Goal: Contribute content: Contribute content

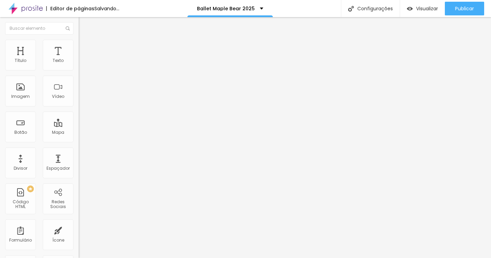
click at [79, 59] on span "Trocar imagem" at bounding box center [97, 56] width 37 height 6
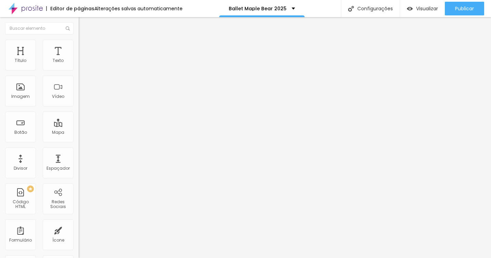
click at [79, 59] on span "Trocar imagem" at bounding box center [97, 56] width 37 height 6
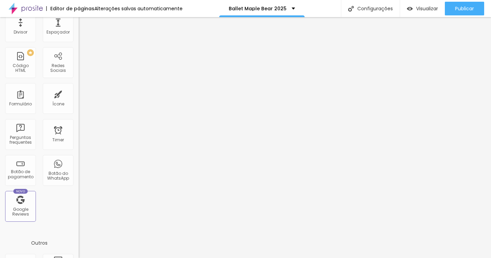
scroll to position [137, 0]
click at [24, 162] on div "Botão de pagamento" at bounding box center [20, 168] width 31 height 31
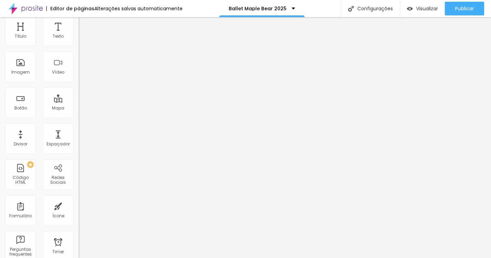
scroll to position [0, 0]
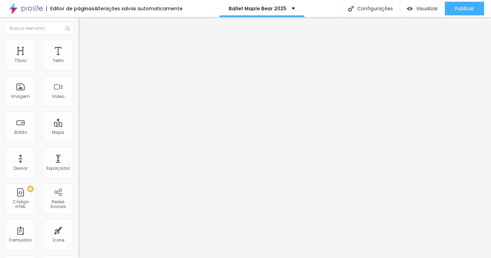
click at [84, 22] on div "Editar Coluna" at bounding box center [105, 24] width 42 height 5
click at [79, 68] on div "Selecionar" at bounding box center [118, 62] width 79 height 12
click at [79, 72] on img at bounding box center [81, 70] width 4 height 4
type input "V FESTIVAL DE DANÇA - MAPLE BEAR P"
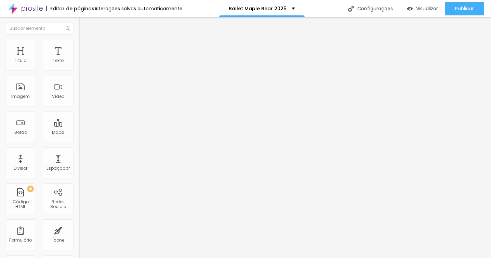
click at [79, 70] on img at bounding box center [81, 70] width 4 height 4
click at [79, 72] on img at bounding box center [81, 70] width 4 height 4
type input "V FESTIVAL DE DANÇA - MAPLE BEAR PANAMBY"
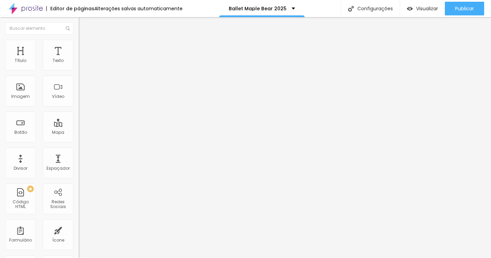
type input "R$ 180,00"
click at [83, 65] on div "teste" at bounding box center [118, 62] width 70 height 6
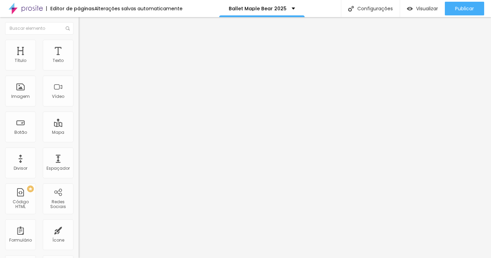
type input "V FESTIVAL DE DANÇA - MAPLE BEAR PANAMBY"
type input "R$ 180,00"
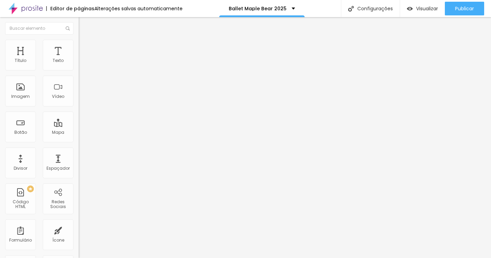
type textarea "F"
type textarea "Fotos em alta resolução e Vídeo Full HD"
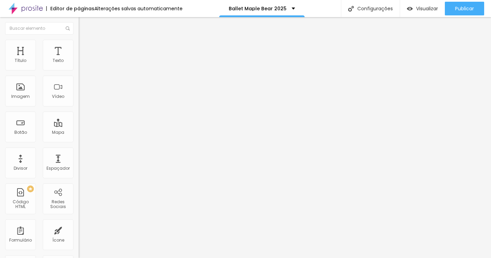
type input "R$ 200,00"
click at [79, 68] on div "V FESTIVAL DE DANÇA - MAPLE BEAR PANAMBY" at bounding box center [118, 62] width 79 height 12
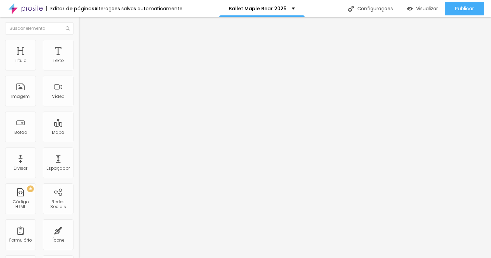
scroll to position [39, 0]
click at [79, 70] on span at bounding box center [81, 70] width 4 height 6
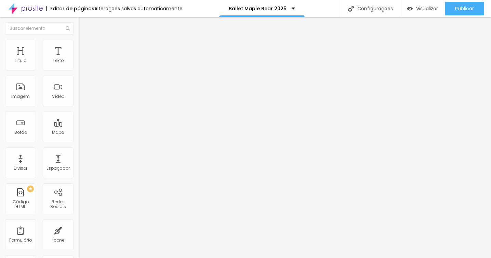
click at [79, 72] on img at bounding box center [81, 70] width 4 height 4
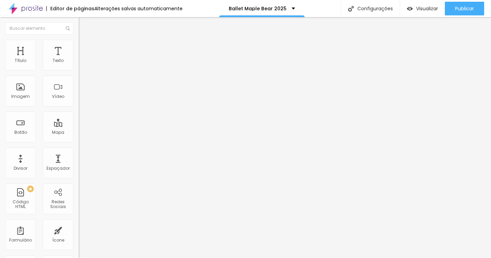
click at [79, 71] on img at bounding box center [81, 70] width 4 height 4
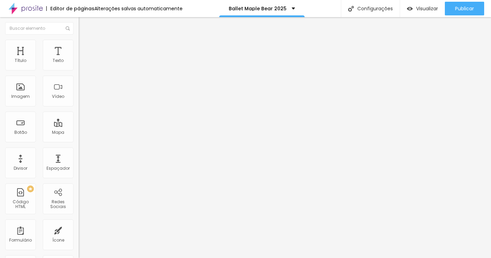
click at [79, 59] on span "Trocar imagem" at bounding box center [97, 56] width 37 height 6
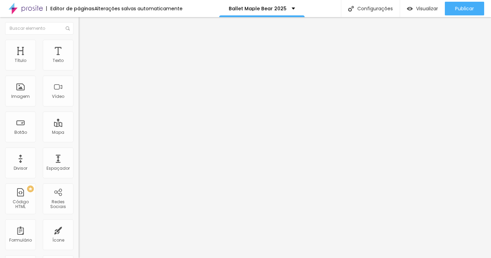
click at [116, 57] on img at bounding box center [118, 55] width 4 height 4
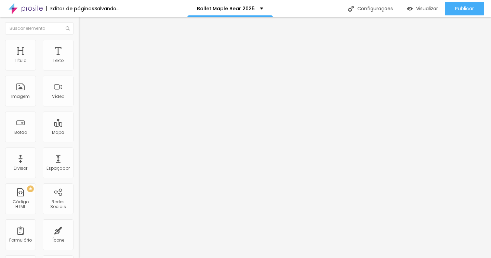
click at [79, 59] on span "Adicionar imagem" at bounding box center [101, 56] width 44 height 6
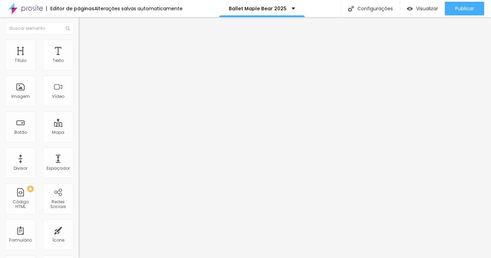
scroll to position [504, 0]
click at [84, 26] on img "button" at bounding box center [86, 24] width 5 height 5
click at [79, 43] on img at bounding box center [82, 43] width 6 height 6
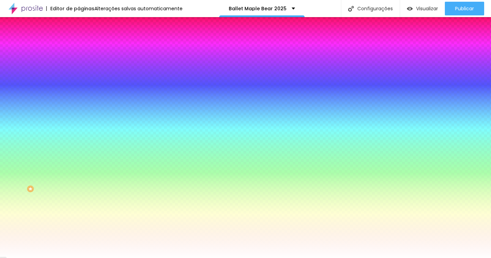
click at [85, 48] on span "Avançado" at bounding box center [96, 51] width 23 height 6
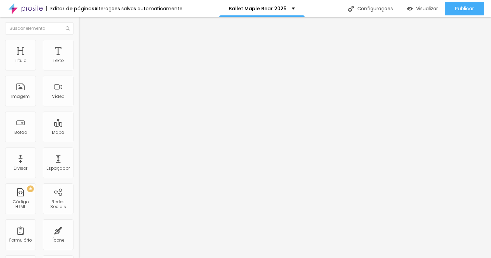
click at [84, 23] on img "button" at bounding box center [86, 24] width 5 height 5
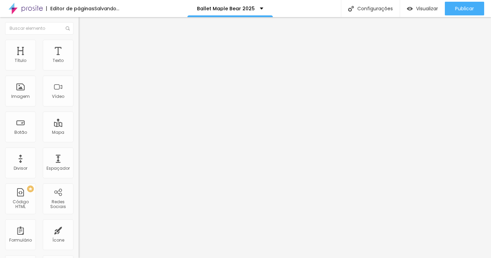
click at [79, 59] on span "Adicionar imagem" at bounding box center [101, 56] width 44 height 6
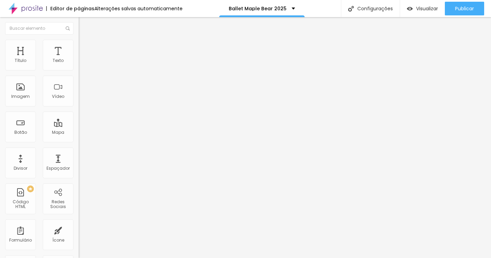
scroll to position [828, 0]
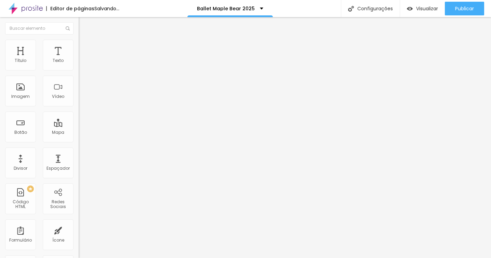
click at [79, 44] on li "Estilo" at bounding box center [118, 43] width 79 height 7
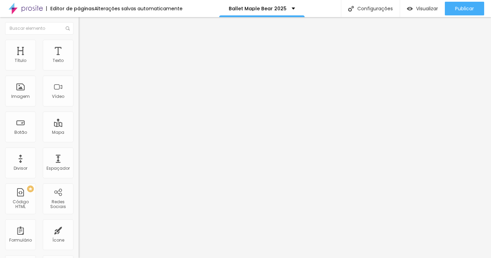
click at [79, 46] on li "Avançado" at bounding box center [118, 49] width 79 height 7
click at [79, 40] on li "Conteúdo" at bounding box center [118, 36] width 79 height 7
click at [79, 59] on span "Adicionar imagem" at bounding box center [101, 56] width 44 height 6
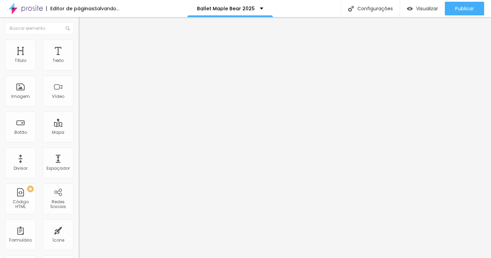
click at [79, 59] on span "Adicionar imagem" at bounding box center [101, 56] width 44 height 6
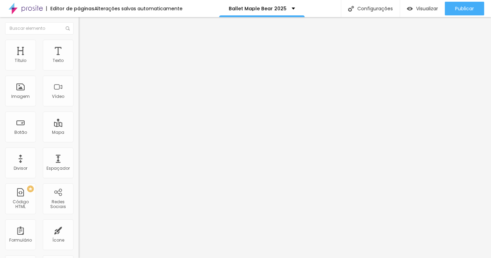
scroll to position [1099, 0]
click at [79, 22] on button "Editar Coluna" at bounding box center [118, 25] width 79 height 16
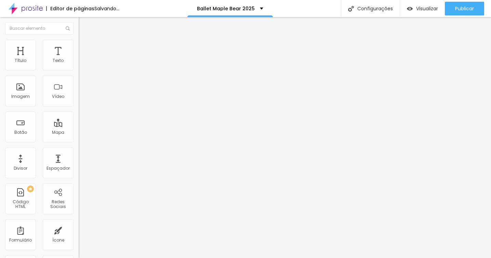
click at [79, 59] on span "Adicionar imagem" at bounding box center [101, 56] width 44 height 6
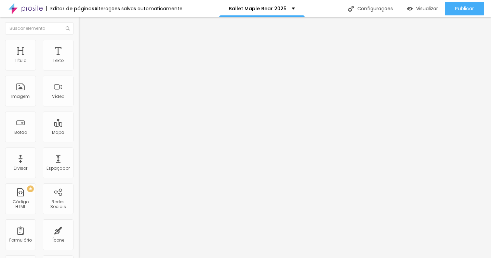
scroll to position [1135, 0]
click at [79, 45] on li "Estilo" at bounding box center [118, 43] width 79 height 7
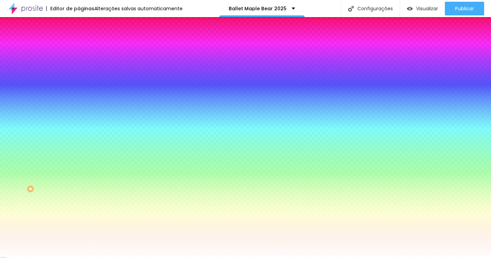
click at [85, 48] on span "Avançado" at bounding box center [96, 51] width 23 height 6
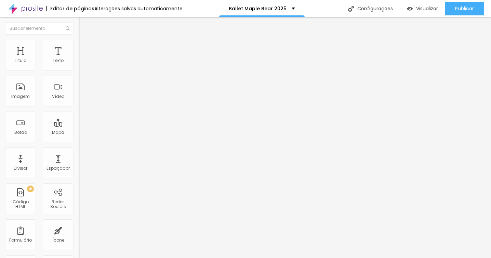
type input "15"
type input "10"
type input "5"
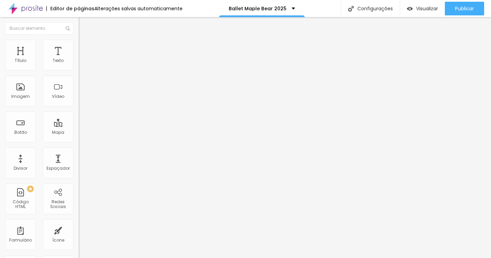
type input "5"
type input "0"
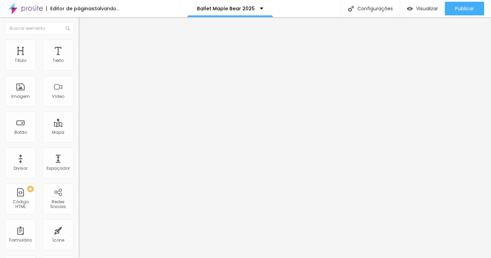
type input "5"
drag, startPoint x: 28, startPoint y: 68, endPoint x: 17, endPoint y: 68, distance: 11.3
click at [79, 133] on input "range" at bounding box center [101, 135] width 44 height 5
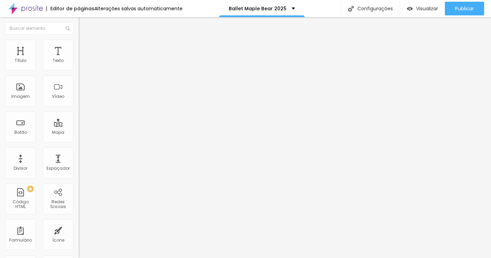
type input "10"
type input "5"
type input "0"
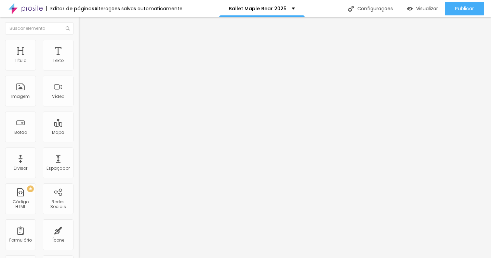
type input "0"
drag, startPoint x: 17, startPoint y: 68, endPoint x: 11, endPoint y: 66, distance: 6.5
type input "0"
click at [79, 133] on input "range" at bounding box center [101, 135] width 44 height 5
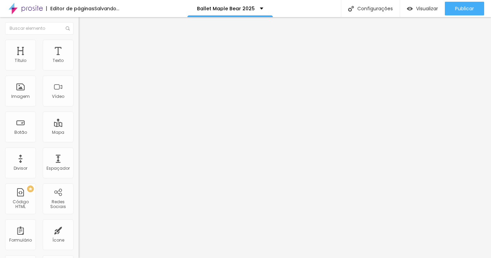
click at [85, 47] on span "Estilo" at bounding box center [90, 44] width 11 height 6
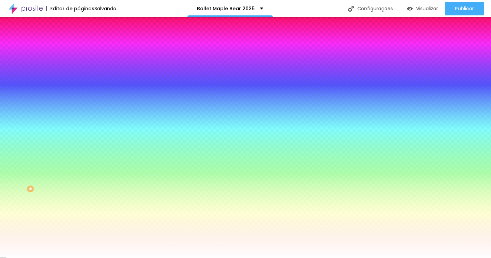
click at [79, 40] on li "Conteúdo" at bounding box center [118, 36] width 79 height 7
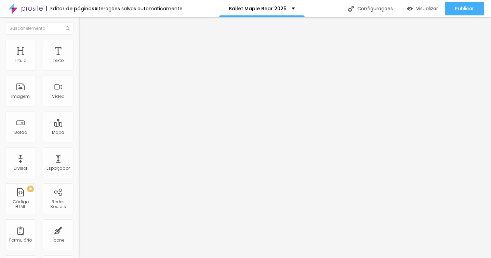
click at [79, 68] on div at bounding box center [118, 65] width 79 height 5
click at [79, 62] on img at bounding box center [81, 59] width 5 height 5
click at [79, 44] on li "Estilo" at bounding box center [118, 43] width 79 height 7
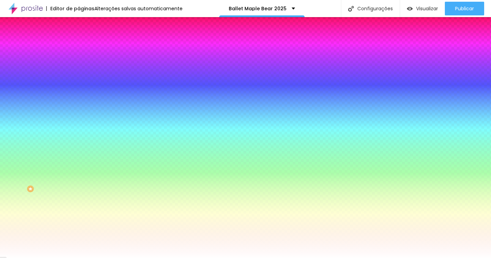
click at [79, 46] on li "Avançado" at bounding box center [118, 49] width 79 height 7
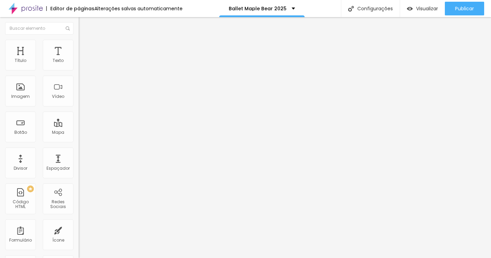
type input "26"
type input "22"
type input "12"
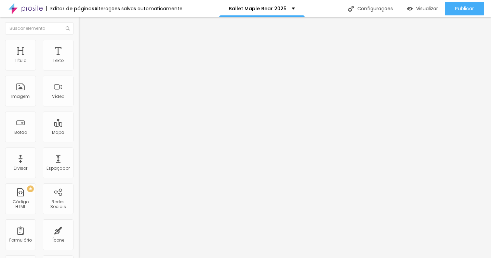
type input "12"
type input "0"
drag, startPoint x: 17, startPoint y: 80, endPoint x: 4, endPoint y: 80, distance: 12.3
type input "0"
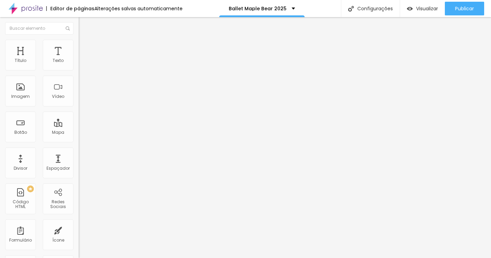
click at [79, 229] on input "range" at bounding box center [101, 231] width 44 height 5
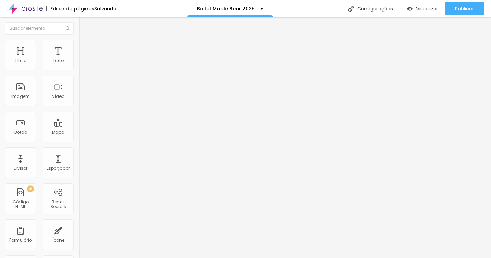
click at [79, 43] on li "Estilo" at bounding box center [118, 43] width 79 height 7
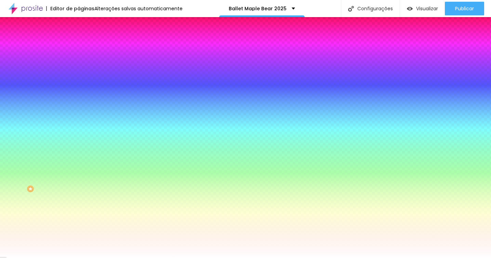
click at [85, 48] on span "Avançado" at bounding box center [96, 51] width 23 height 6
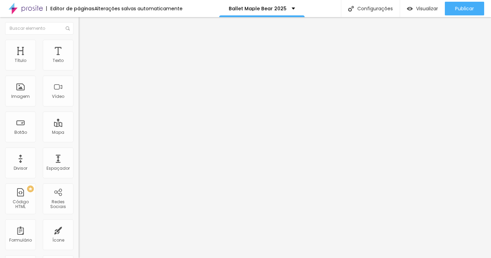
type input "23"
type input "19"
type input "12"
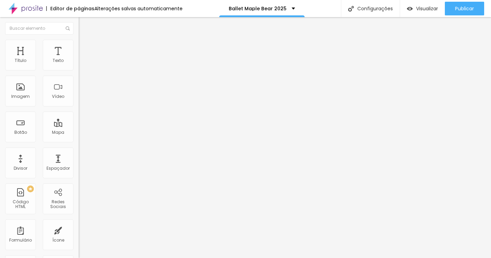
type input "12"
type input "2"
type input "0"
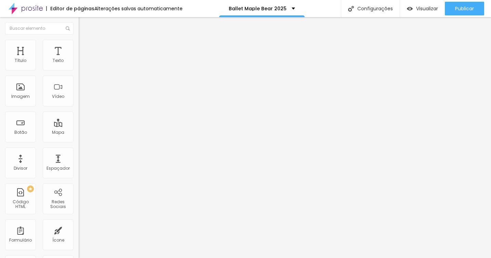
drag, startPoint x: 17, startPoint y: 81, endPoint x: 5, endPoint y: 79, distance: 11.4
type input "0"
click at [79, 229] on input "range" at bounding box center [101, 231] width 44 height 5
click at [85, 47] on span "Estilo" at bounding box center [90, 44] width 11 height 6
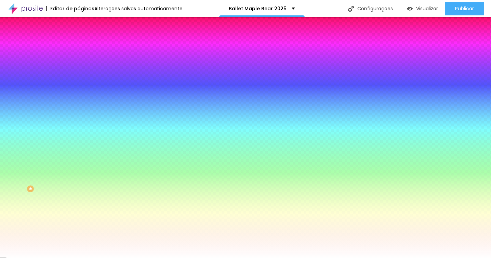
click at [85, 48] on span "Avançado" at bounding box center [96, 51] width 23 height 6
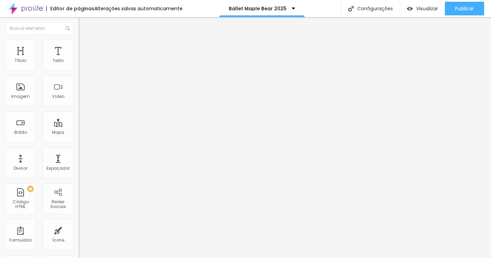
type input "25"
type input "20"
type input "15"
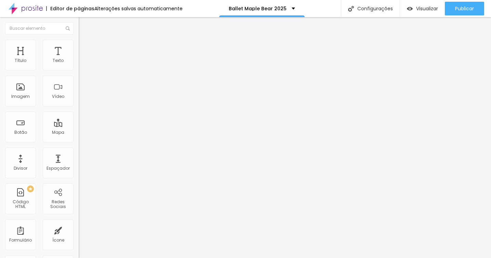
type input "15"
type input "10"
type input "5"
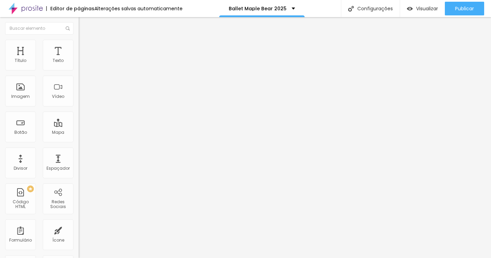
type input "0"
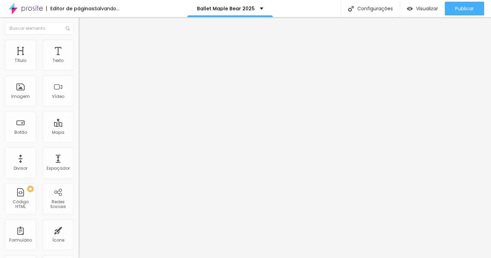
type input "5"
drag, startPoint x: 30, startPoint y: 66, endPoint x: 18, endPoint y: 65, distance: 12.0
type input "5"
click at [79, 133] on input "range" at bounding box center [101, 135] width 44 height 5
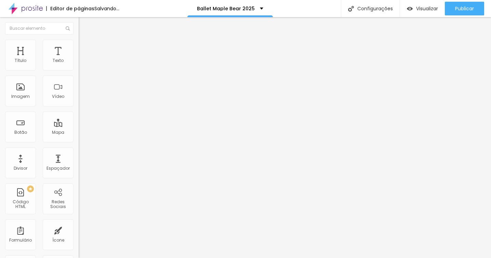
click at [79, 46] on img at bounding box center [82, 49] width 6 height 6
type input "6"
type input "5"
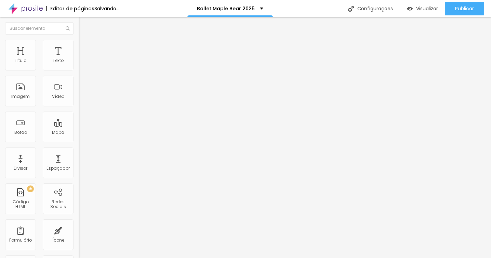
type input "4"
type input "2"
type input "0"
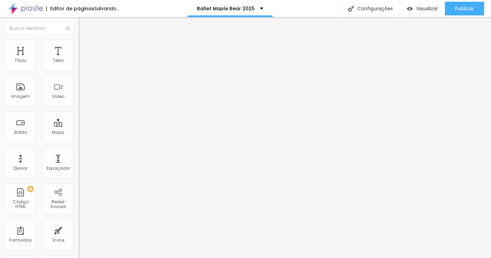
type input "0"
type input "3"
type input "7"
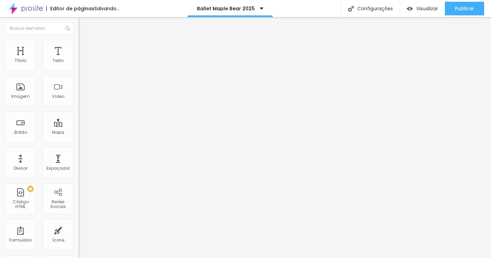
type input "9"
type input "10"
type input "11"
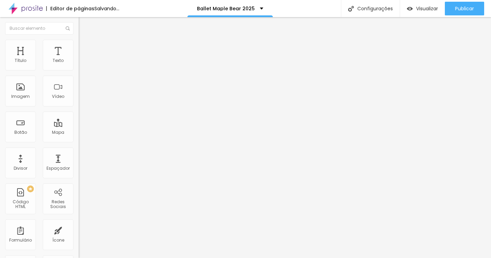
type input "11"
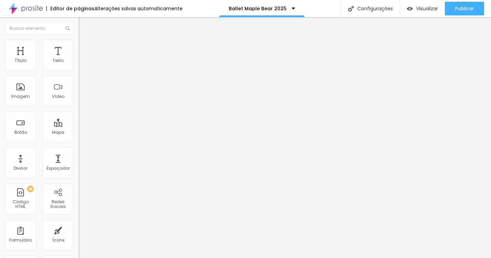
type input "10"
type input "7"
type input "3"
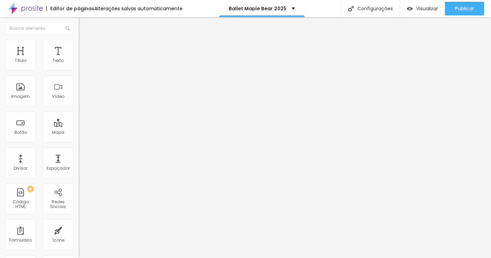
type input "3"
type input "0"
drag, startPoint x: 18, startPoint y: 81, endPoint x: 4, endPoint y: 79, distance: 14.1
type input "0"
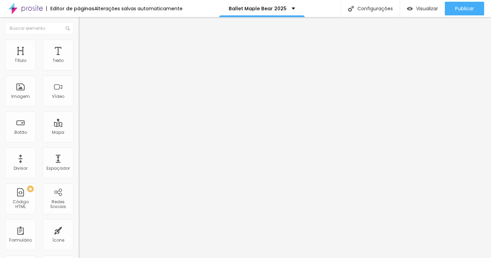
click at [79, 229] on input "range" at bounding box center [101, 231] width 44 height 5
click at [79, 43] on li "Estilo" at bounding box center [118, 43] width 79 height 7
click at [79, 46] on img at bounding box center [82, 49] width 6 height 6
type input "3"
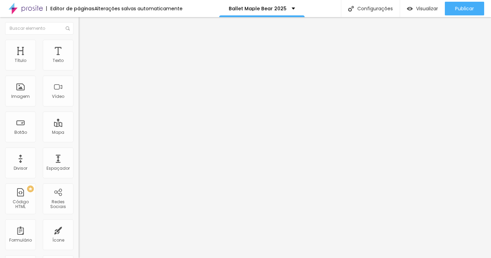
type input "2"
type input "0"
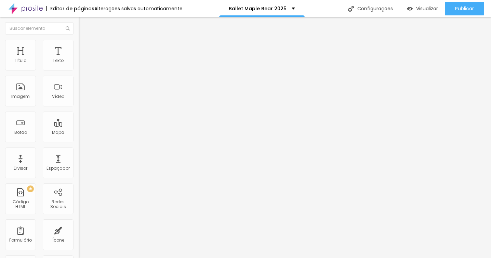
drag, startPoint x: 17, startPoint y: 81, endPoint x: 4, endPoint y: 80, distance: 13.7
click at [79, 150] on div "0 Espaço de baixo" at bounding box center [118, 198] width 79 height 97
click at [79, 43] on img at bounding box center [82, 43] width 6 height 6
click at [79, 46] on img at bounding box center [82, 49] width 6 height 6
click at [79, 39] on img at bounding box center [82, 36] width 6 height 6
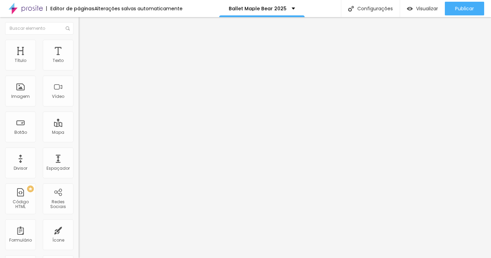
click at [79, 42] on li "Estilo" at bounding box center [118, 43] width 79 height 7
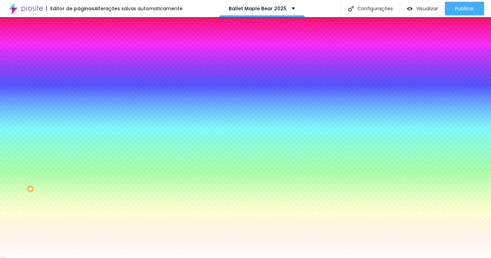
click at [79, 46] on img at bounding box center [82, 49] width 6 height 6
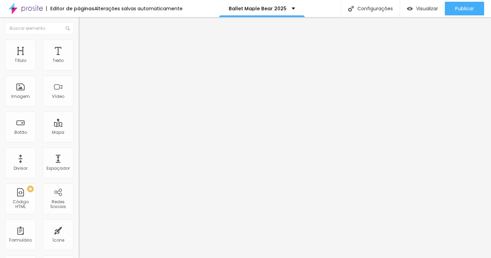
type input "15"
type input "10"
type input "5"
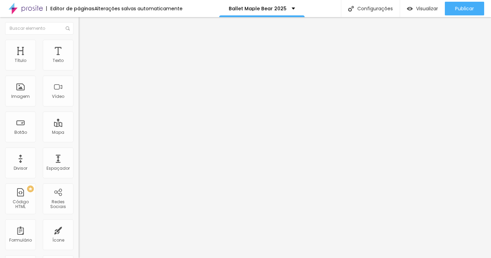
type input "5"
drag, startPoint x: 27, startPoint y: 67, endPoint x: 18, endPoint y: 67, distance: 8.2
type input "5"
click at [79, 133] on input "range" at bounding box center [101, 135] width 44 height 5
click at [79, 45] on li "Estilo" at bounding box center [118, 43] width 79 height 7
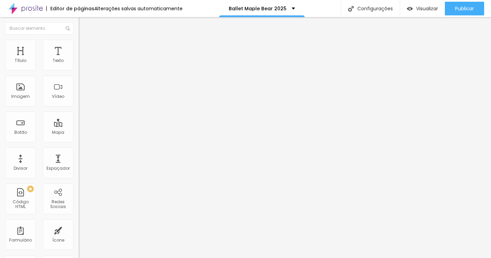
click at [79, 46] on li "Avançado" at bounding box center [118, 49] width 79 height 7
type input "9"
type input "6"
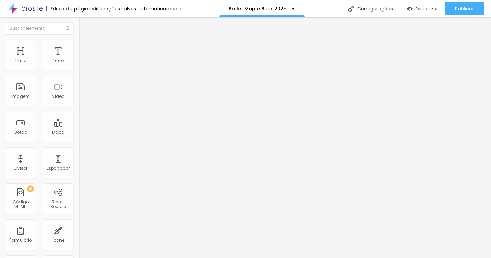
type input "0"
drag, startPoint x: 20, startPoint y: 81, endPoint x: 0, endPoint y: 75, distance: 20.6
type input "0"
click at [79, 229] on input "range" at bounding box center [101, 231] width 44 height 5
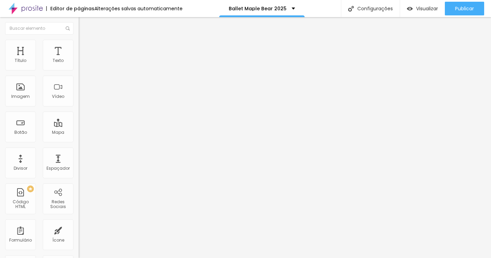
click at [85, 47] on span "Estilo" at bounding box center [90, 44] width 11 height 6
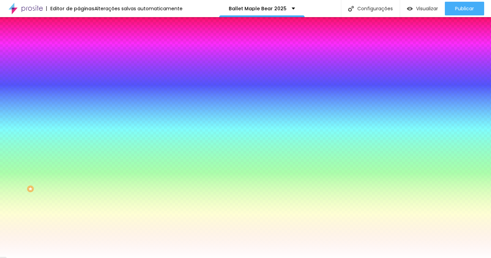
click at [79, 46] on img at bounding box center [82, 49] width 6 height 6
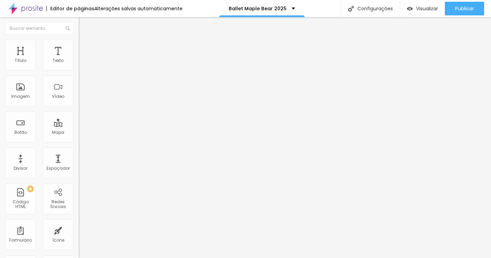
type input "15"
type input "10"
type input "5"
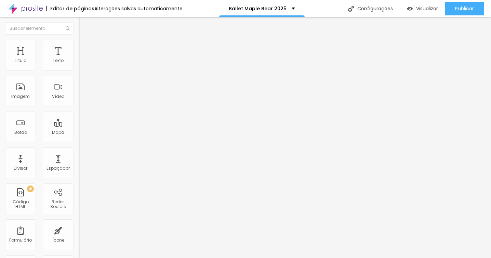
type input "5"
drag, startPoint x: 27, startPoint y: 66, endPoint x: 19, endPoint y: 66, distance: 7.2
type input "5"
click at [79, 133] on input "range" at bounding box center [101, 135] width 44 height 5
click at [79, 59] on span "Trocar imagem" at bounding box center [97, 56] width 37 height 6
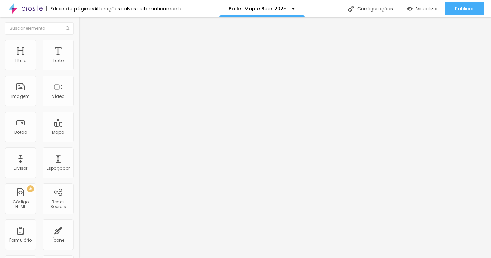
scroll to position [802, 0]
click at [79, 44] on ul "Conteúdo Estilo Avançado" at bounding box center [118, 43] width 79 height 20
click at [79, 43] on img at bounding box center [82, 43] width 6 height 6
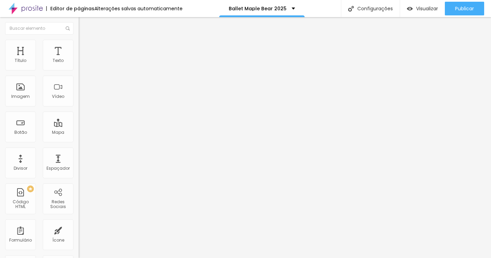
click at [79, 46] on img at bounding box center [82, 49] width 6 height 6
type input "9"
type input "8"
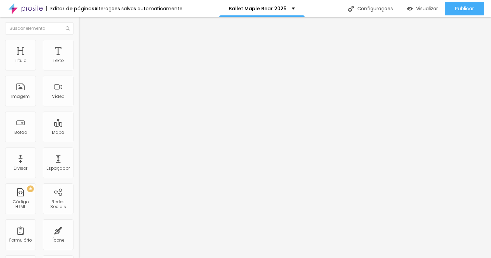
type input "6"
type input "5"
type input "1"
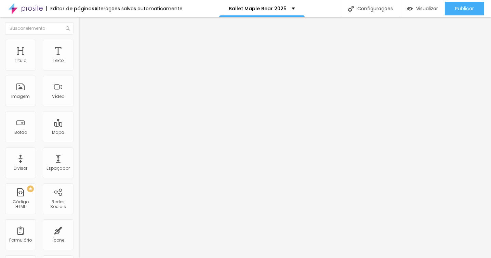
type input "1"
type input "0"
type input "1"
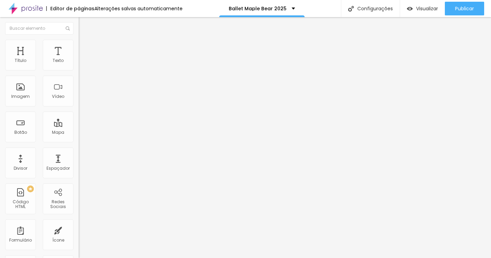
type input "2"
type input "3"
type input "4"
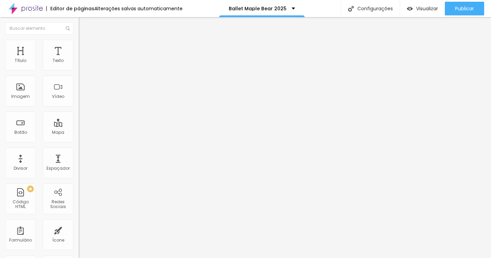
type input "4"
type input "5"
type input "6"
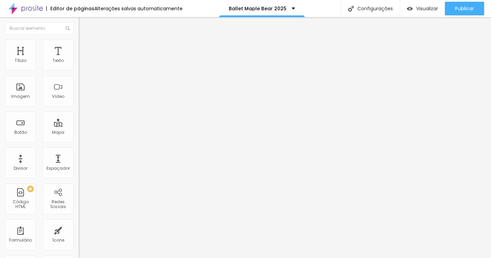
type input "7"
type input "8"
type input "9"
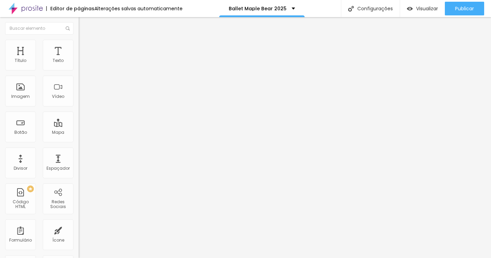
type input "9"
type input "10"
click at [79, 133] on input "range" at bounding box center [101, 135] width 44 height 5
click at [85, 47] on span "Estilo" at bounding box center [90, 44] width 11 height 6
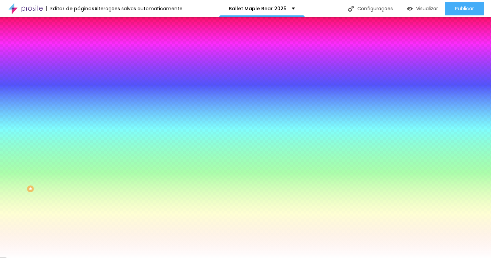
click at [85, 48] on span "Avançado" at bounding box center [96, 51] width 23 height 6
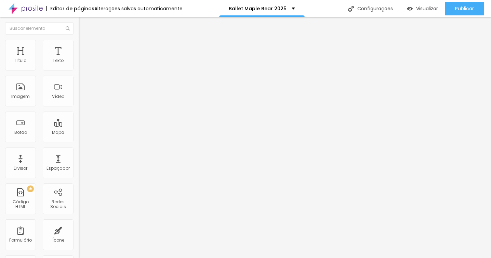
type input "15"
type input "10"
type input "15"
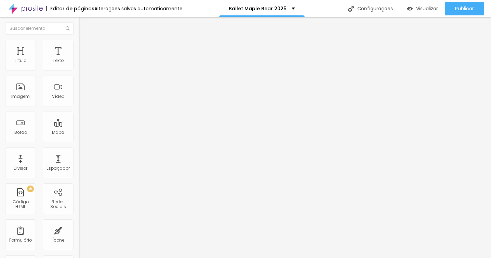
type input "15"
drag, startPoint x: 45, startPoint y: 67, endPoint x: 36, endPoint y: 66, distance: 8.9
type input "15"
click at [79, 133] on input "range" at bounding box center [101, 135] width 44 height 5
click at [79, 42] on img at bounding box center [82, 43] width 6 height 6
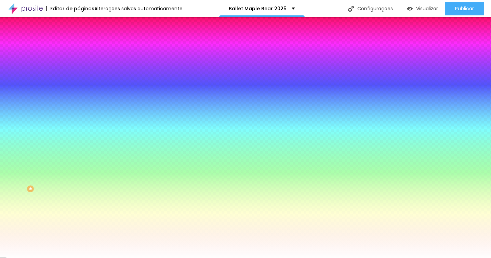
click at [79, 46] on li "Avançado" at bounding box center [118, 49] width 79 height 7
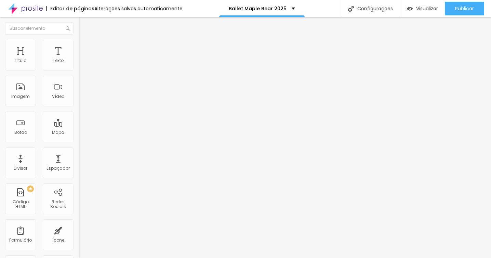
type input "0"
drag, startPoint x: 17, startPoint y: 67, endPoint x: 8, endPoint y: 67, distance: 8.9
type input "0"
click at [79, 133] on input "range" at bounding box center [101, 135] width 44 height 5
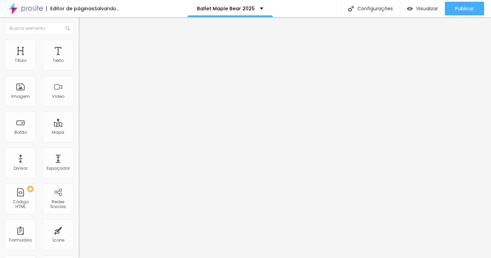
click at [79, 46] on img at bounding box center [82, 49] width 6 height 6
type input "0"
drag, startPoint x: 17, startPoint y: 67, endPoint x: 0, endPoint y: 65, distance: 17.2
type input "0"
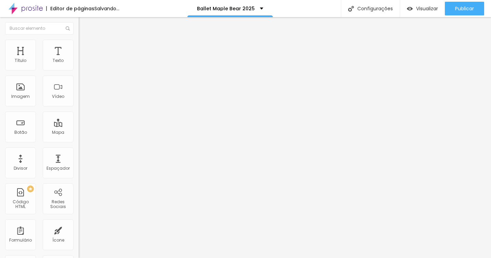
click at [79, 133] on input "range" at bounding box center [101, 135] width 44 height 5
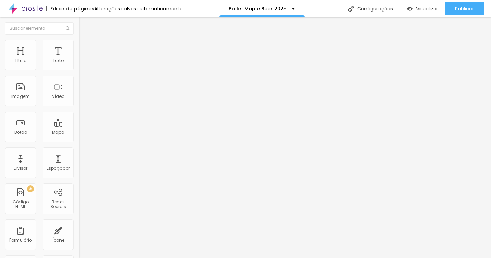
click at [85, 48] on span "Avançado" at bounding box center [96, 51] width 23 height 6
type input "0"
drag, startPoint x: 17, startPoint y: 67, endPoint x: 0, endPoint y: 66, distance: 16.7
type input "0"
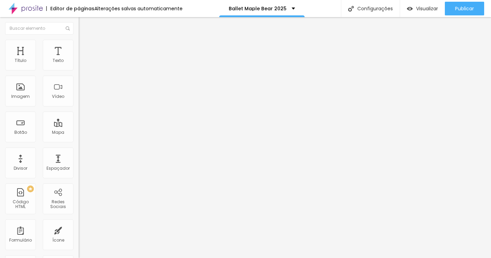
click at [79, 133] on input "range" at bounding box center [101, 135] width 44 height 5
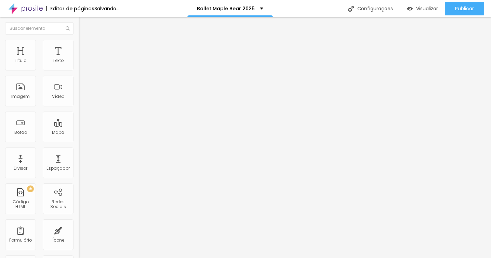
click at [79, 46] on li "Avançado" at bounding box center [118, 49] width 79 height 7
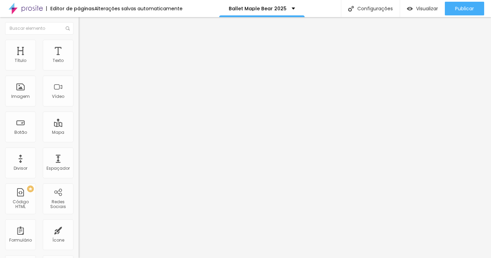
type input "2"
type input "3"
type input "5"
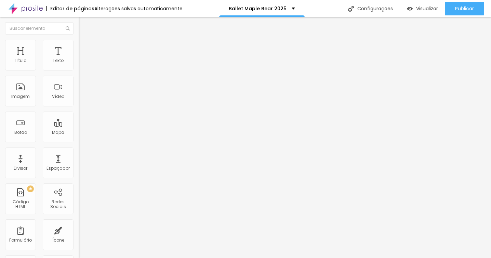
type input "5"
type input "6"
type input "7"
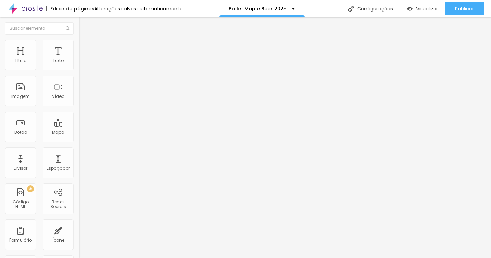
type input "8"
type input "9"
type input "10"
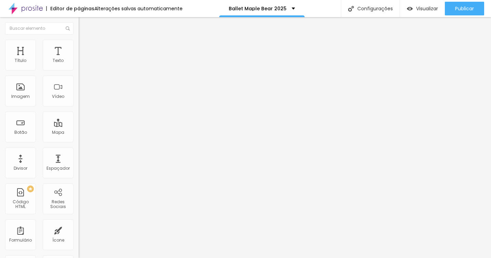
type input "10"
type input "11"
type input "12"
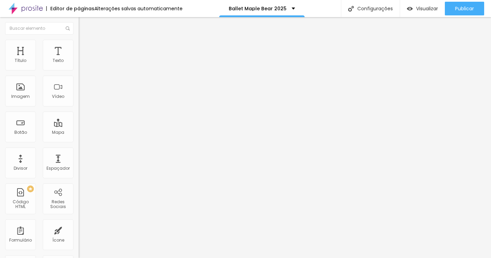
type input "13"
type input "14"
type input "15"
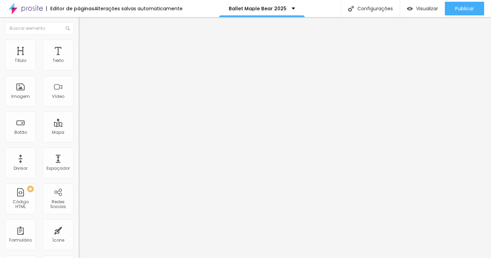
type input "15"
type input "16"
type input "17"
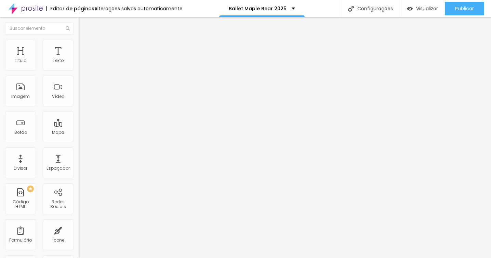
type input "18"
type input "19"
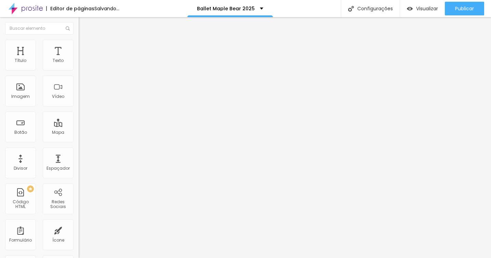
drag, startPoint x: 17, startPoint y: 66, endPoint x: 24, endPoint y: 66, distance: 7.2
type input "19"
click at [79, 133] on input "range" at bounding box center [101, 135] width 44 height 5
drag, startPoint x: 52, startPoint y: 77, endPoint x: 55, endPoint y: 85, distance: 8.6
click at [56, 87] on div "Vídeo" at bounding box center [58, 90] width 31 height 31
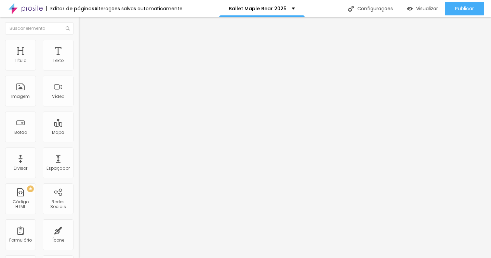
click at [79, 64] on input "text" at bounding box center [120, 60] width 82 height 7
paste input "[URL][DOMAIN_NAME]"
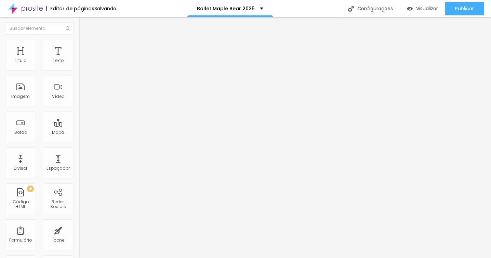
click at [79, 102] on span "4:3 Standard" at bounding box center [93, 99] width 28 height 6
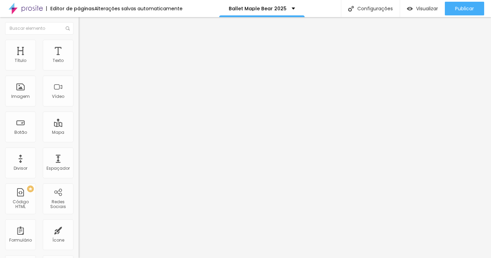
click at [79, 110] on span "Wide" at bounding box center [84, 108] width 11 height 6
click at [79, 46] on li "Avançado" at bounding box center [118, 49] width 79 height 7
click at [79, 43] on img at bounding box center [82, 43] width 6 height 6
drag, startPoint x: 70, startPoint y: 73, endPoint x: 46, endPoint y: 72, distance: 23.9
click at [79, 70] on input "range" at bounding box center [101, 67] width 44 height 5
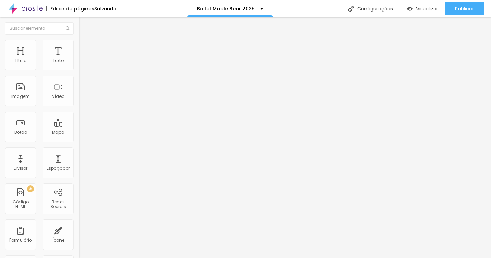
click at [79, 70] on input "range" at bounding box center [101, 67] width 44 height 5
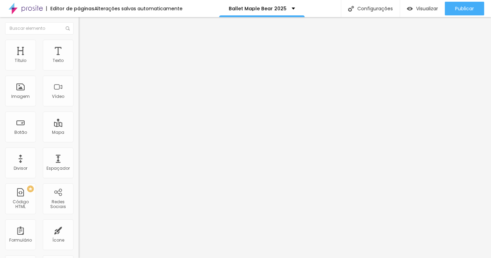
click at [79, 40] on li "Conteúdo" at bounding box center [118, 36] width 79 height 7
click at [79, 66] on button "button" at bounding box center [84, 61] width 10 height 7
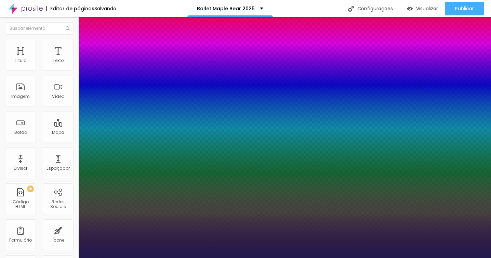
click at [46, 257] on div at bounding box center [245, 258] width 491 height 0
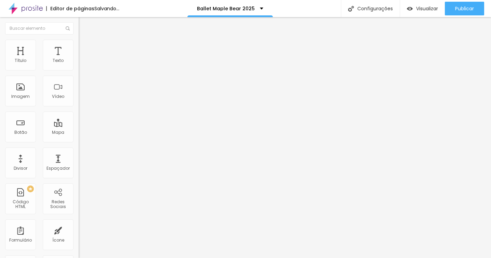
drag, startPoint x: 15, startPoint y: 66, endPoint x: 0, endPoint y: 65, distance: 14.7
click at [79, 126] on input "range" at bounding box center [101, 128] width 44 height 5
click at [79, 46] on img at bounding box center [82, 49] width 6 height 6
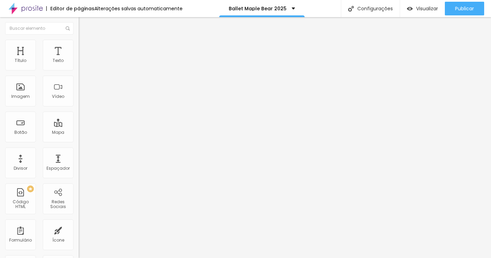
drag, startPoint x: 17, startPoint y: 81, endPoint x: 9, endPoint y: 81, distance: 7.5
click at [79, 150] on div "0 px Espaçamento vertical" at bounding box center [118, 198] width 79 height 97
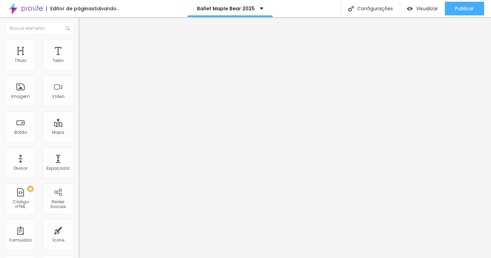
click at [79, 46] on img at bounding box center [82, 49] width 6 height 6
click at [79, 133] on input "range" at bounding box center [101, 135] width 44 height 5
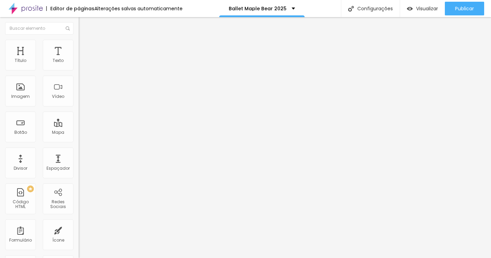
click at [79, 44] on li "Estilo" at bounding box center [118, 43] width 79 height 7
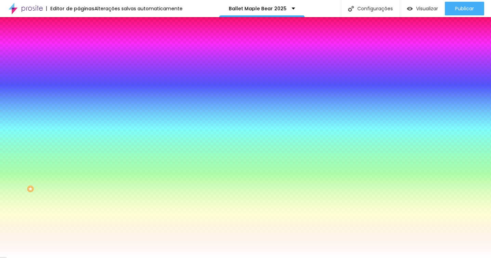
click at [81, 104] on icon "button" at bounding box center [83, 106] width 4 height 4
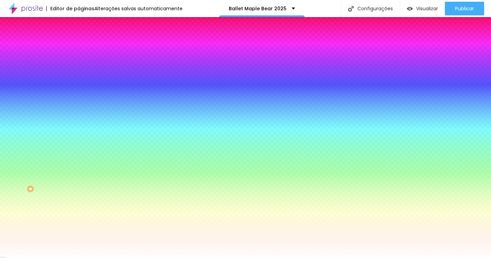
click at [148, 169] on div at bounding box center [245, 129] width 491 height 258
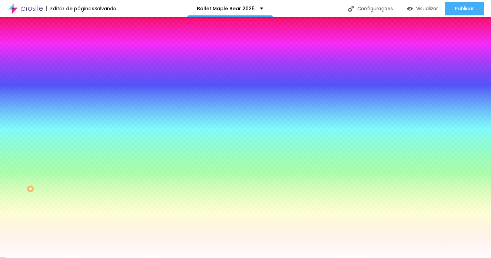
drag, startPoint x: 148, startPoint y: 169, endPoint x: 147, endPoint y: 157, distance: 12.1
click at [150, 257] on div at bounding box center [245, 258] width 491 height 0
click at [81, 100] on icon "button" at bounding box center [83, 98] width 5 height 5
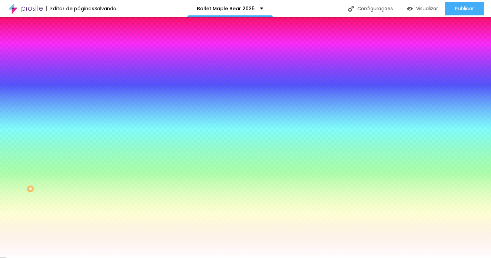
click at [79, 104] on button "button" at bounding box center [84, 106] width 10 height 7
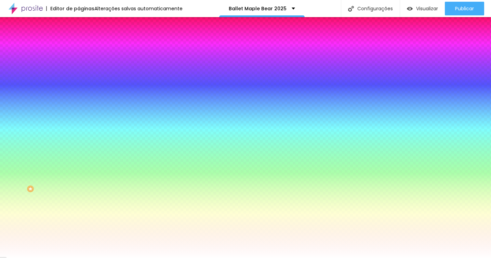
drag, startPoint x: 74, startPoint y: 147, endPoint x: 61, endPoint y: 143, distance: 14.3
click at [171, 257] on div at bounding box center [245, 258] width 491 height 0
click at [81, 104] on icon "button" at bounding box center [83, 106] width 4 height 4
drag, startPoint x: 75, startPoint y: 126, endPoint x: 80, endPoint y: 126, distance: 5.5
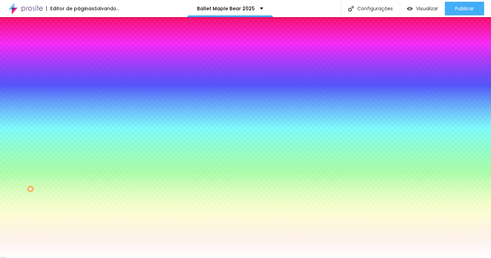
drag, startPoint x: 80, startPoint y: 126, endPoint x: 90, endPoint y: 125, distance: 9.6
drag, startPoint x: 90, startPoint y: 125, endPoint x: 86, endPoint y: 125, distance: 3.8
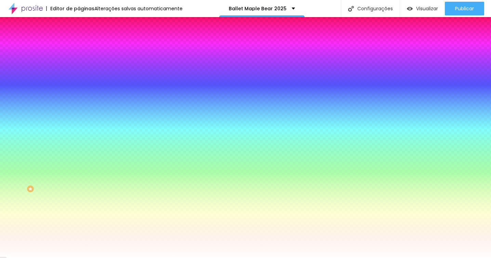
click at [154, 257] on div at bounding box center [245, 258] width 491 height 0
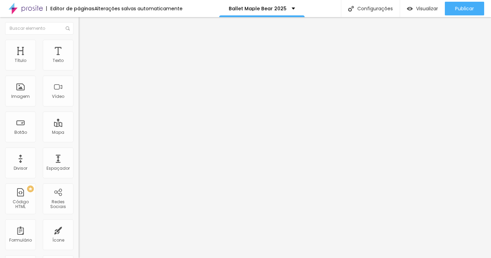
click at [85, 48] on span "Avançado" at bounding box center [96, 51] width 23 height 6
click at [79, 41] on img at bounding box center [82, 43] width 6 height 6
click at [85, 48] on span "Avançado" at bounding box center [96, 51] width 23 height 6
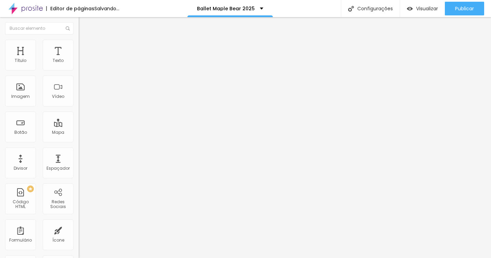
click at [79, 229] on input "range" at bounding box center [101, 231] width 44 height 5
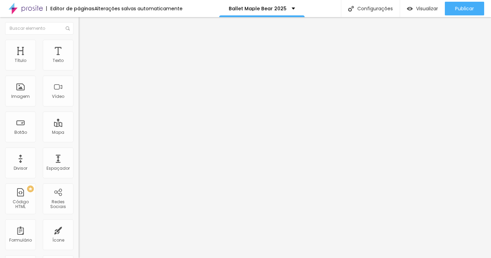
click at [79, 41] on img at bounding box center [82, 43] width 6 height 6
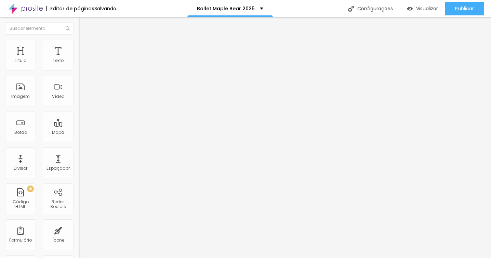
click at [79, 46] on li "Avançado" at bounding box center [118, 49] width 79 height 7
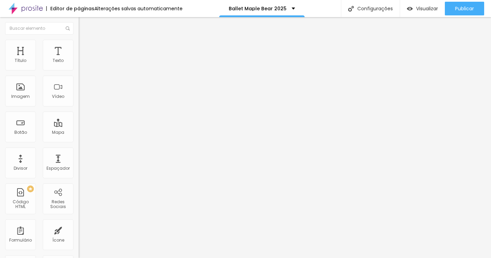
click at [116, 57] on img at bounding box center [118, 55] width 4 height 4
click at [79, 45] on li "Estilo" at bounding box center [118, 43] width 79 height 7
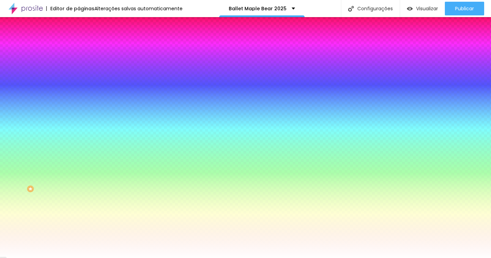
click at [85, 49] on span "Avançado" at bounding box center [96, 51] width 23 height 6
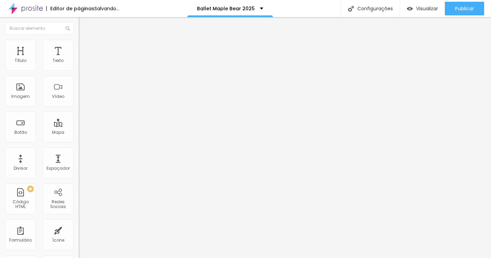
drag, startPoint x: 17, startPoint y: 68, endPoint x: 25, endPoint y: 68, distance: 7.2
click at [79, 133] on input "range" at bounding box center [101, 135] width 44 height 5
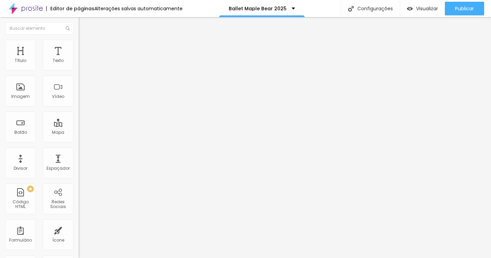
click at [79, 43] on li "Avançado" at bounding box center [118, 43] width 79 height 7
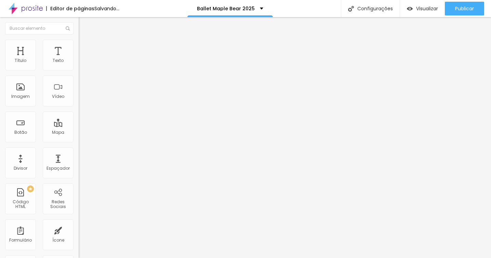
drag, startPoint x: 19, startPoint y: 79, endPoint x: 15, endPoint y: 79, distance: 4.1
click at [79, 222] on input "range" at bounding box center [101, 224] width 44 height 5
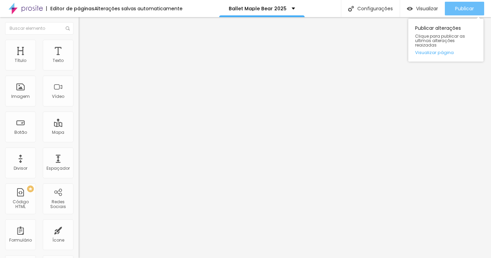
click at [450, 11] on button "Publicar" at bounding box center [463, 9] width 39 height 14
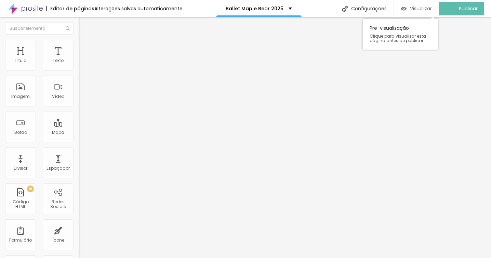
click at [418, 9] on span "Visualizar" at bounding box center [421, 8] width 22 height 5
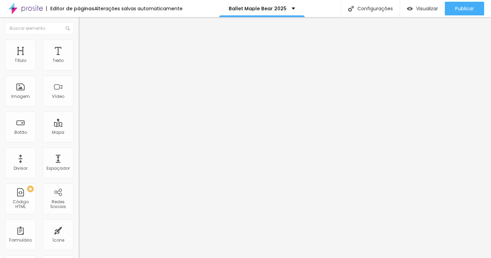
click at [79, 44] on li "Estilo" at bounding box center [118, 43] width 79 height 7
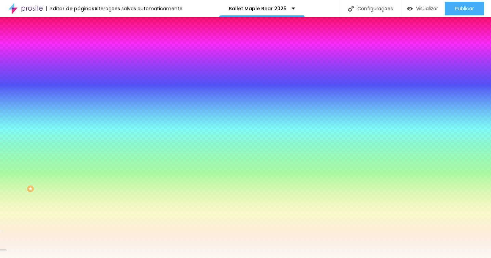
click at [79, 93] on div at bounding box center [118, 93] width 79 height 0
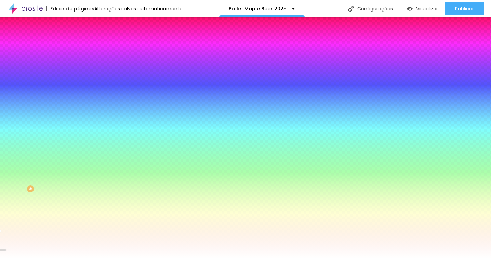
drag, startPoint x: 12, startPoint y: 133, endPoint x: 0, endPoint y: 123, distance: 15.5
click at [79, 123] on div "Imagem de fundo Adicionar imagem Efeito da Imagem Parallax Nenhum Parallax Cor …" at bounding box center [118, 97] width 79 height 88
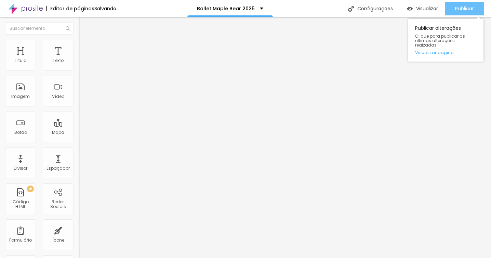
click at [461, 9] on span "Publicar" at bounding box center [464, 8] width 19 height 5
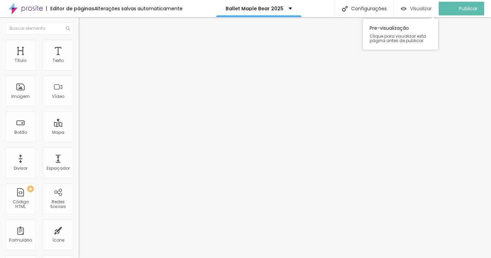
click at [414, 9] on span "Visualizar" at bounding box center [421, 8] width 22 height 5
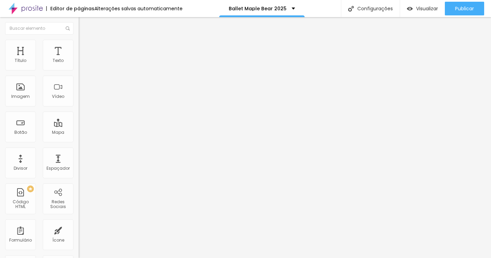
click at [79, 40] on img at bounding box center [82, 43] width 6 height 6
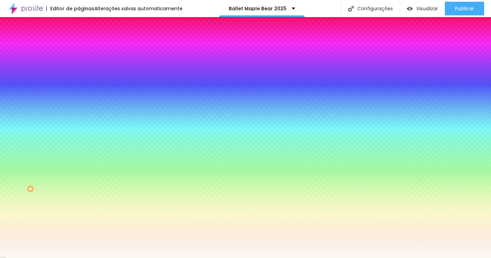
click at [79, 93] on div at bounding box center [118, 93] width 79 height 0
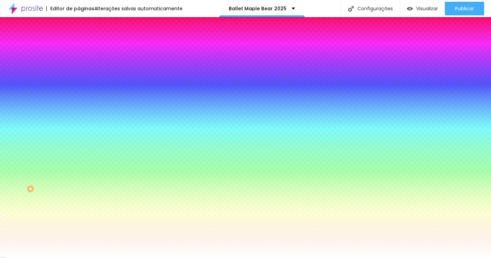
drag, startPoint x: 12, startPoint y: 133, endPoint x: 0, endPoint y: 123, distance: 15.3
click at [79, 123] on div "Imagem de fundo Adicionar imagem Efeito da Imagem Nenhum Nenhum Parallax Cor de…" at bounding box center [118, 97] width 79 height 88
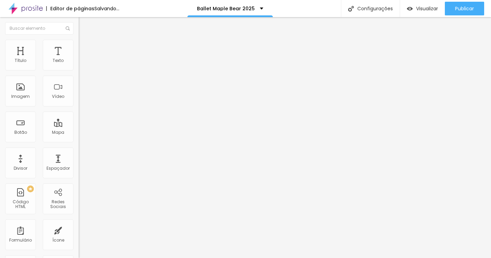
click at [81, 64] on icon "button" at bounding box center [83, 61] width 4 height 4
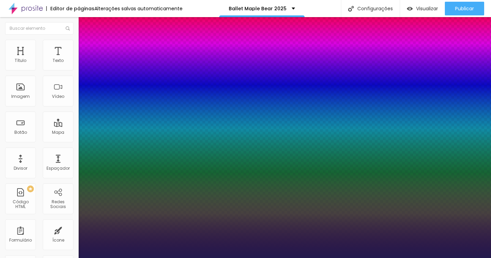
click at [184, 257] on div at bounding box center [245, 258] width 491 height 0
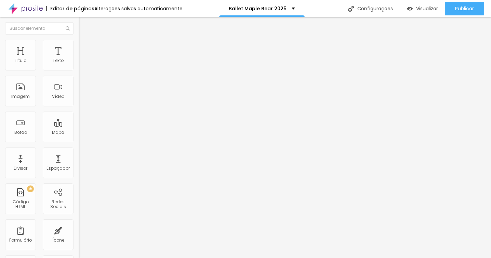
click at [79, 41] on li "Estilo" at bounding box center [118, 43] width 79 height 7
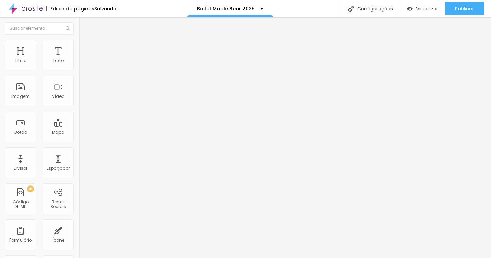
drag, startPoint x: 59, startPoint y: 73, endPoint x: 54, endPoint y: 73, distance: 5.8
click at [79, 70] on input "range" at bounding box center [101, 67] width 44 height 5
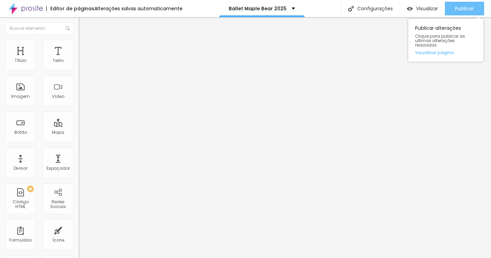
click at [462, 9] on span "Publicar" at bounding box center [464, 8] width 19 height 5
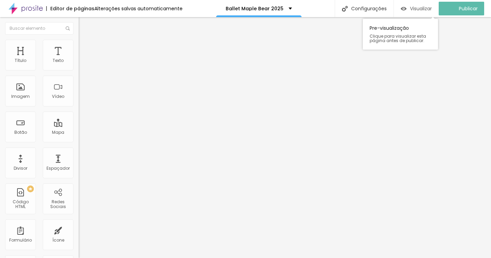
click at [418, 10] on span "Visualizar" at bounding box center [421, 8] width 22 height 5
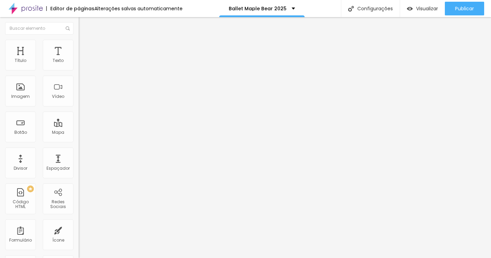
click at [79, 59] on span "Trocar imagem" at bounding box center [97, 56] width 37 height 6
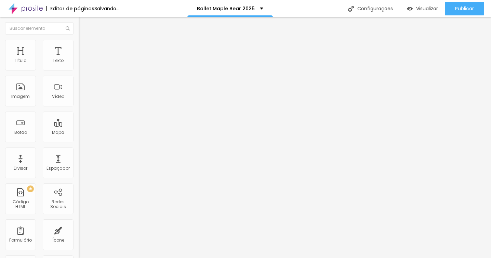
click at [85, 46] on span "Estilo" at bounding box center [90, 44] width 11 height 6
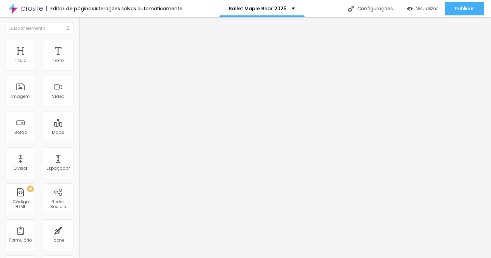
click at [79, 70] on input "range" at bounding box center [101, 67] width 44 height 5
click at [79, 46] on li "Avançado" at bounding box center [118, 49] width 79 height 7
click at [85, 46] on span "Estilo" at bounding box center [90, 44] width 11 height 6
drag, startPoint x: 15, startPoint y: 72, endPoint x: 24, endPoint y: 72, distance: 8.9
click at [79, 70] on input "range" at bounding box center [101, 67] width 44 height 5
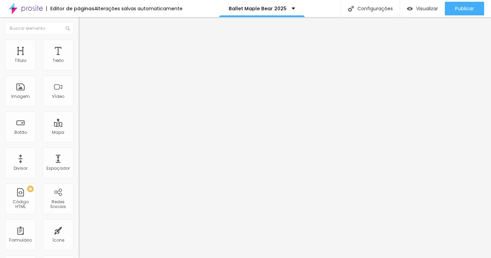
click at [85, 48] on span "Avançado" at bounding box center [96, 51] width 23 height 6
click at [79, 45] on li "Estilo" at bounding box center [118, 43] width 79 height 7
click at [79, 46] on li "Avançado" at bounding box center [118, 49] width 79 height 7
click at [79, 39] on ul "Conteúdo Estilo Avançado" at bounding box center [118, 43] width 79 height 20
click at [79, 40] on img at bounding box center [82, 43] width 6 height 6
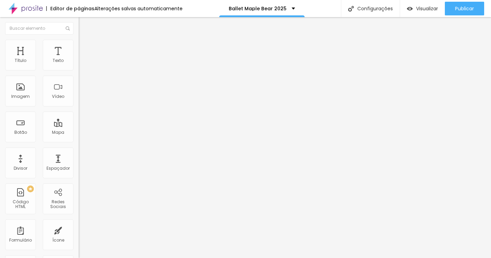
click at [79, 70] on input "range" at bounding box center [101, 67] width 44 height 5
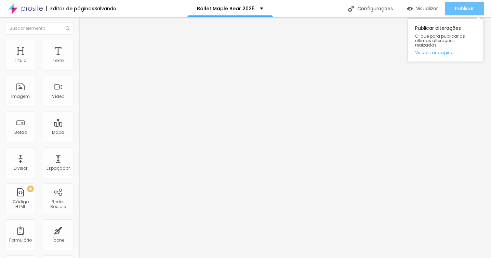
click at [455, 8] on span "Publicar" at bounding box center [464, 8] width 19 height 5
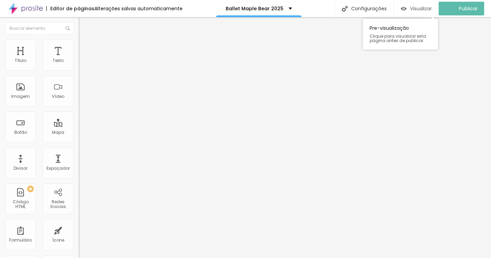
click at [414, 10] on span "Visualizar" at bounding box center [421, 8] width 22 height 5
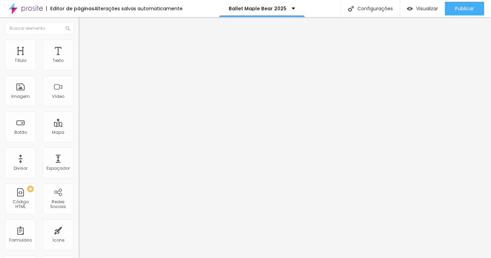
click at [79, 42] on li "Estilo" at bounding box center [118, 43] width 79 height 7
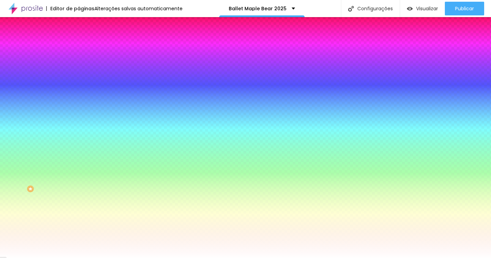
click at [79, 123] on button "button" at bounding box center [84, 118] width 10 height 7
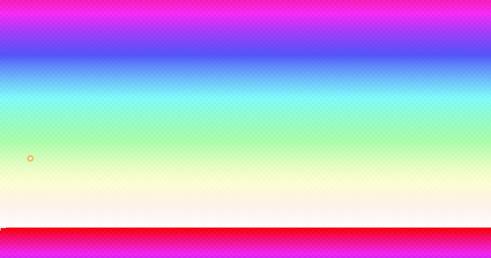
click at [221, 227] on div at bounding box center [245, 227] width 491 height 0
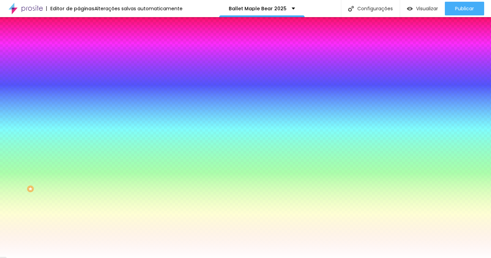
click at [81, 140] on icon "button" at bounding box center [83, 138] width 4 height 4
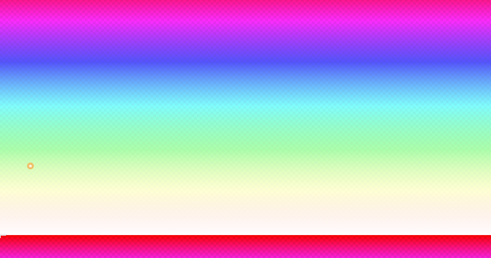
scroll to position [40, 0]
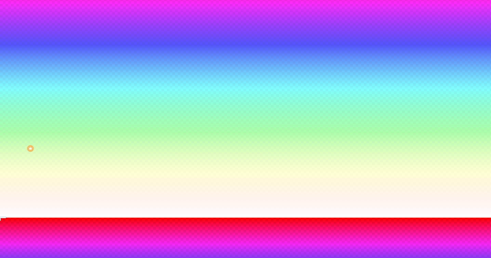
drag, startPoint x: 89, startPoint y: 219, endPoint x: 71, endPoint y: 220, distance: 18.1
click at [235, 217] on div at bounding box center [245, 217] width 491 height 0
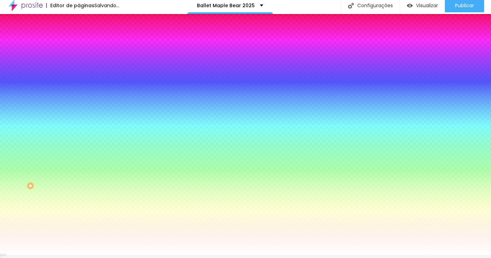
scroll to position [0, 0]
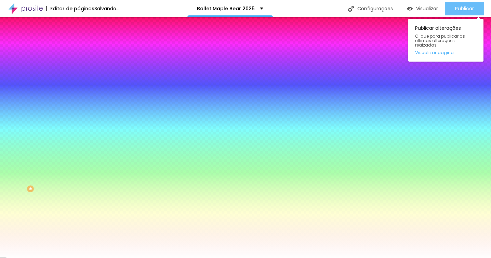
click at [459, 12] on div "Publicar" at bounding box center [464, 9] width 19 height 14
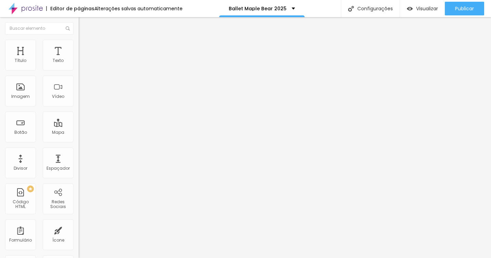
click at [79, 40] on li "Estilo" at bounding box center [118, 43] width 79 height 7
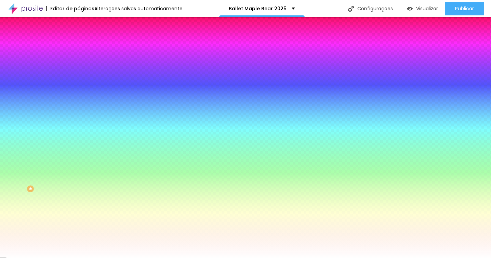
click at [79, 123] on button "button" at bounding box center [84, 118] width 10 height 7
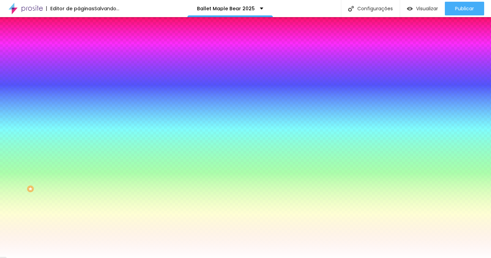
drag, startPoint x: 81, startPoint y: 245, endPoint x: 65, endPoint y: 244, distance: 16.4
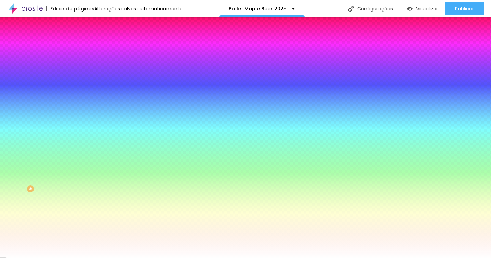
click at [344, 257] on div at bounding box center [245, 258] width 491 height 0
click at [79, 142] on button "button" at bounding box center [84, 138] width 10 height 7
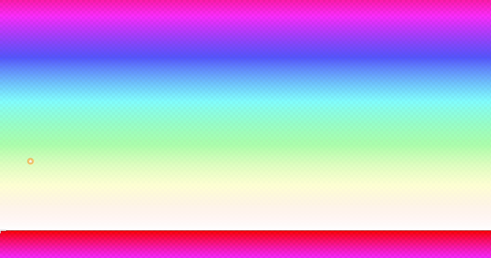
scroll to position [27, 0]
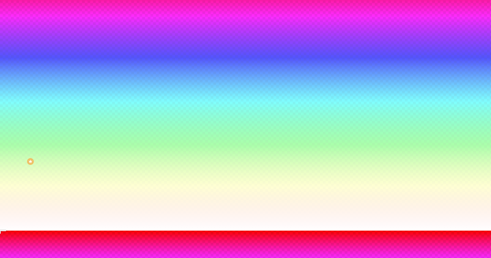
click at [208, 230] on div at bounding box center [245, 230] width 491 height 0
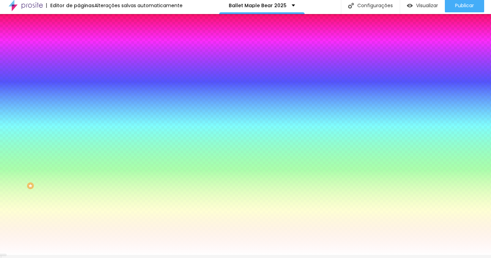
scroll to position [0, 0]
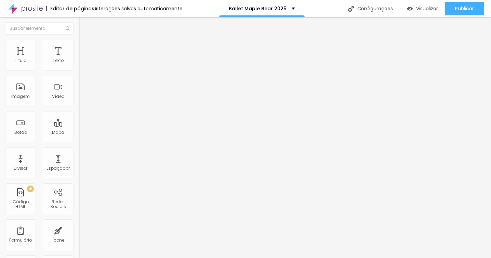
click at [79, 42] on img at bounding box center [82, 43] width 6 height 6
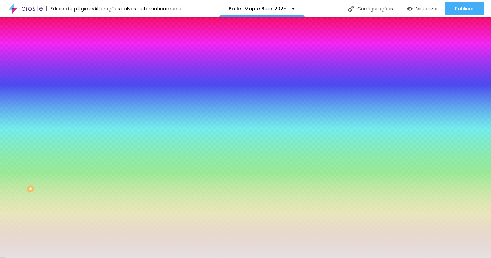
click at [79, 100] on input "#E6E2E2" at bounding box center [120, 96] width 82 height 7
drag, startPoint x: 71, startPoint y: 124, endPoint x: 51, endPoint y: 123, distance: 19.5
click at [79, 100] on div "#E6E2E2" at bounding box center [118, 96] width 79 height 7
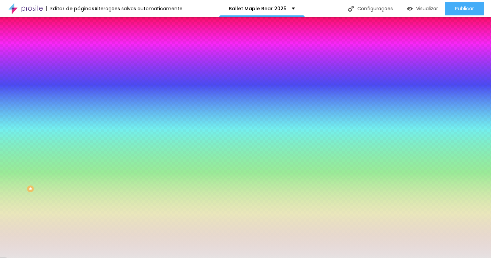
click at [116, 61] on img at bounding box center [118, 59] width 4 height 4
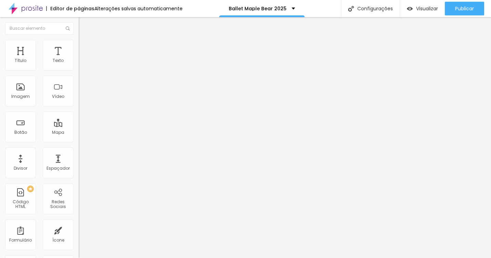
click at [79, 45] on li "Estilo" at bounding box center [118, 43] width 79 height 7
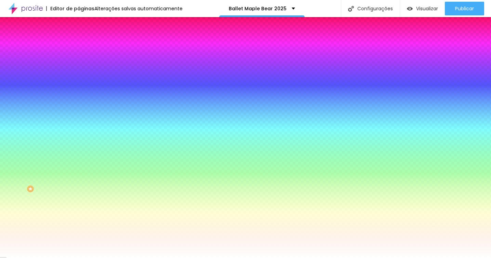
click at [81, 121] on icon "button" at bounding box center [83, 118] width 4 height 4
paste input "6E2E2"
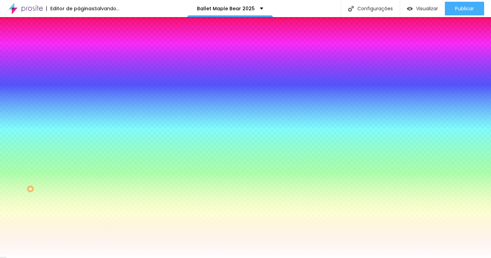
click at [170, 257] on div at bounding box center [245, 258] width 491 height 0
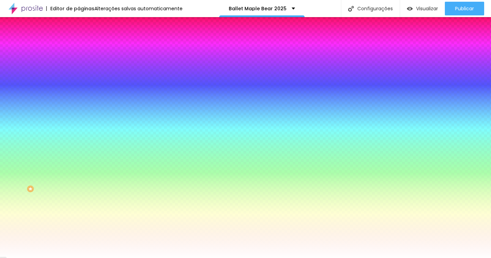
click at [81, 140] on icon "button" at bounding box center [83, 138] width 4 height 4
paste input "6E2E2"
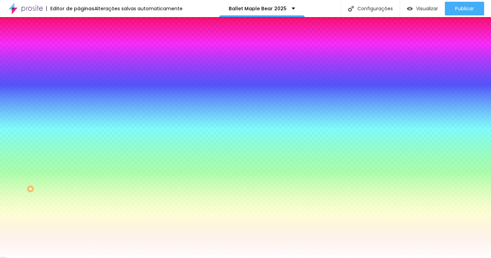
click at [191, 257] on div at bounding box center [245, 258] width 491 height 0
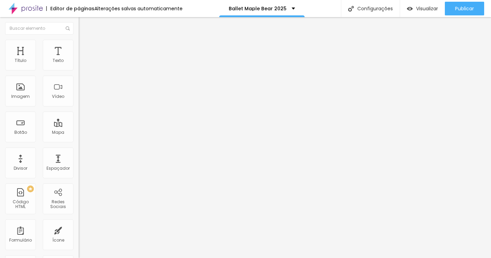
click at [79, 45] on li "Estilo" at bounding box center [118, 43] width 79 height 7
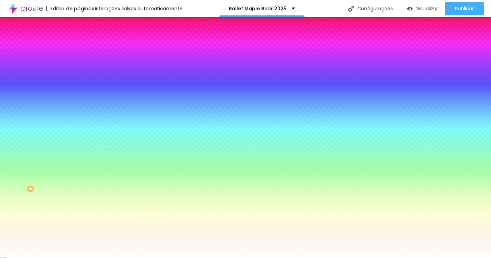
click at [81, 121] on icon "button" at bounding box center [83, 118] width 4 height 4
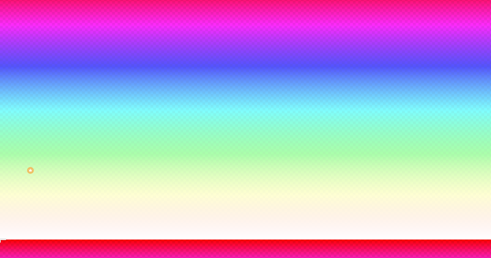
scroll to position [19, 0]
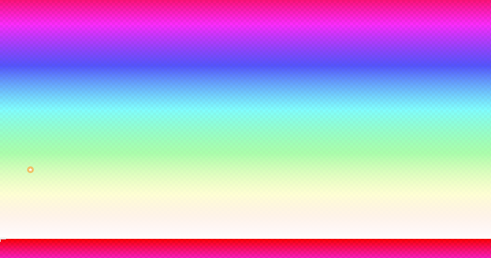
click at [177, 238] on div at bounding box center [245, 238] width 491 height 0
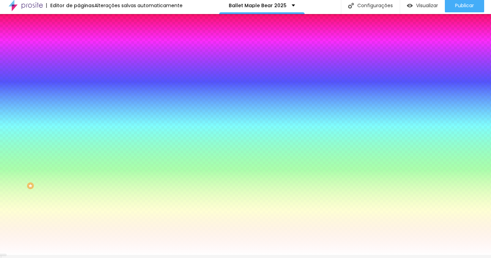
scroll to position [0, 0]
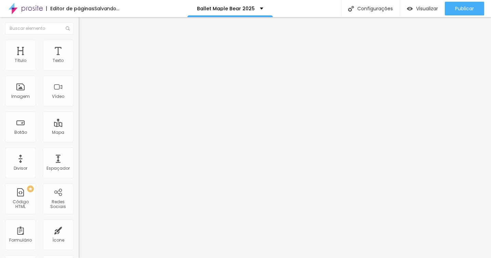
click at [84, 23] on img "button" at bounding box center [86, 24] width 5 height 5
click at [79, 59] on span "Adicionar imagem" at bounding box center [101, 56] width 44 height 6
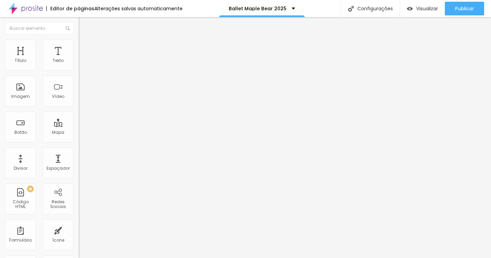
click at [138, 257] on div at bounding box center [245, 262] width 491 height 0
click at [79, 59] on span "Adicionar imagem" at bounding box center [101, 56] width 44 height 6
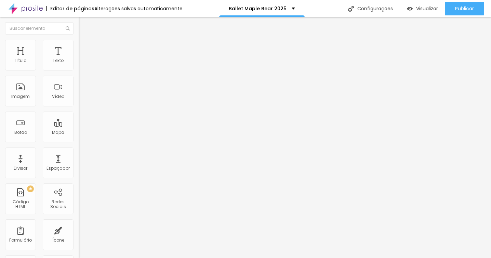
click at [98, 257] on div "Subindo 0/2 arquivos" at bounding box center [245, 260] width 491 height 4
click at [98, 257] on div at bounding box center [245, 262] width 491 height 0
click at [119, 257] on div at bounding box center [245, 262] width 491 height 0
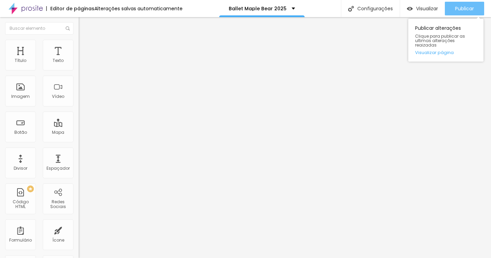
click at [472, 6] on span "Publicar" at bounding box center [464, 8] width 19 height 5
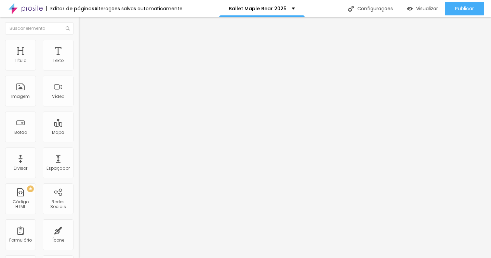
click at [79, 59] on span "Adicionar imagem" at bounding box center [101, 56] width 44 height 6
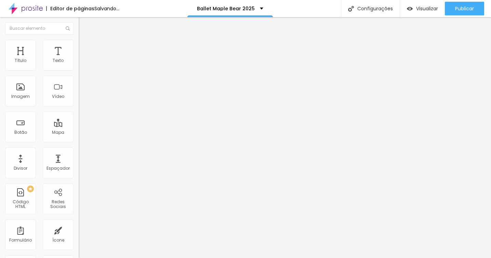
click at [79, 59] on span "Adicionar imagem" at bounding box center [101, 56] width 44 height 6
